Goal: Task Accomplishment & Management: Manage account settings

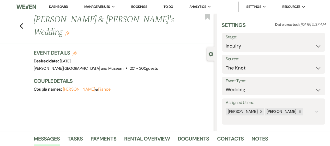
select select "2"
click at [60, 7] on link "Dashboard" at bounding box center [58, 6] width 19 height 5
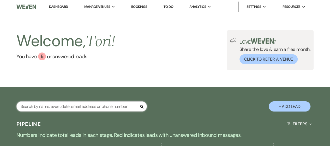
click at [61, 107] on input "text" at bounding box center [81, 106] width 131 height 10
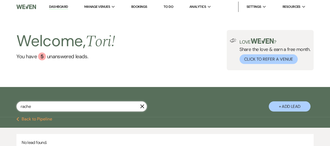
type input "rache"
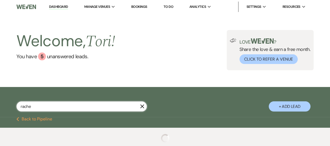
select select "8"
select select "5"
select select "8"
select select "6"
select select "8"
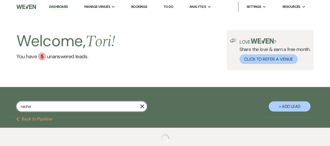
select select "5"
select select "8"
select select "6"
select select "8"
select select "5"
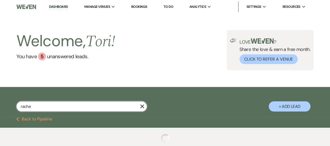
select select "8"
select select "5"
select select "8"
select select "10"
select select "8"
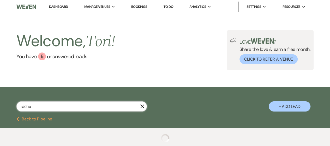
select select "5"
select select "8"
select select "1"
select select "8"
select select "1"
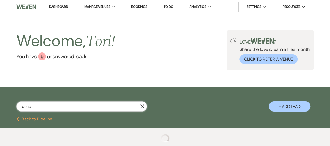
select select "8"
select select "5"
select select "8"
select select "5"
select select "8"
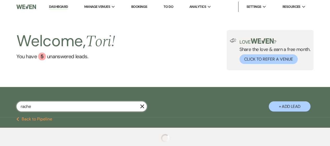
select select "5"
select select "8"
select select "1"
select select "8"
select select "5"
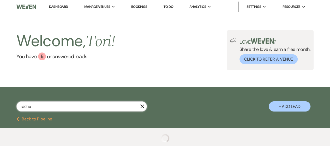
select select "8"
select select "5"
select select "8"
select select "5"
select select "8"
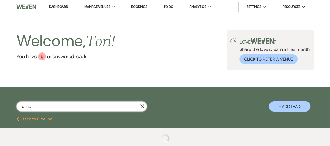
select select "5"
select select "8"
select select "5"
select select "8"
select select "10"
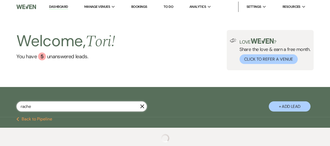
select select "8"
select select "6"
select select "8"
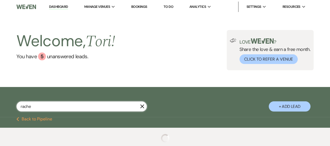
select select "8"
select select "2"
select select "8"
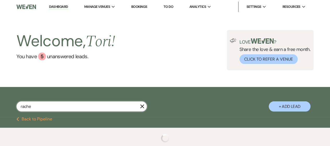
select select "2"
select select "8"
select select "2"
select select "8"
select select "2"
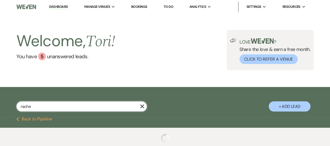
select select "8"
select select "2"
select select "8"
select select "2"
select select "8"
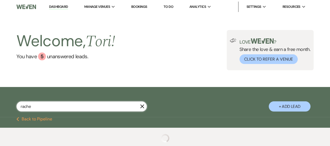
select select "2"
select select "8"
select select "2"
select select "8"
select select "2"
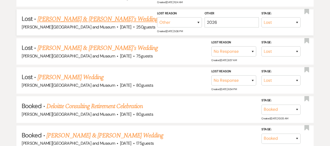
scroll to position [470, 0]
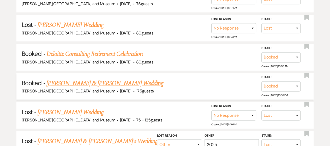
click at [76, 82] on link "[PERSON_NAME] & [PERSON_NAME] Wedding" at bounding box center [104, 82] width 117 height 9
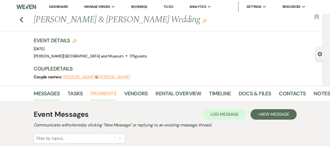
click at [100, 94] on link "Payments" at bounding box center [104, 94] width 26 height 11
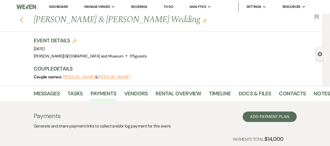
click at [25, 21] on div "Previous [PERSON_NAME] & [PERSON_NAME] Wedding Edit Bookmark" at bounding box center [160, 23] width 326 height 18
click at [22, 18] on icon "Previous" at bounding box center [22, 20] width 4 height 6
select select "8"
select select "5"
select select "8"
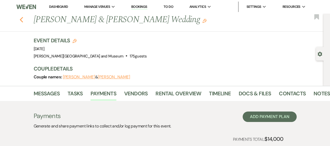
select select "6"
select select "8"
select select "5"
select select "8"
select select "6"
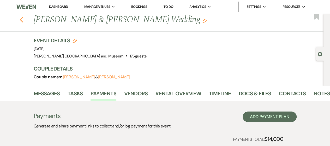
select select "8"
select select "5"
select select "8"
select select "5"
select select "8"
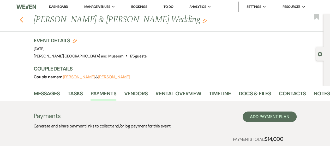
select select "10"
select select "8"
select select "5"
select select "8"
select select "1"
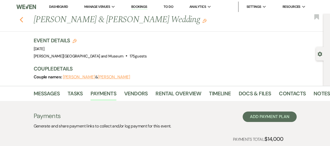
select select "8"
select select "1"
select select "8"
select select "5"
select select "8"
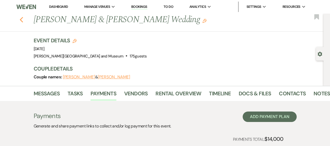
select select "5"
select select "8"
select select "5"
select select "8"
select select "1"
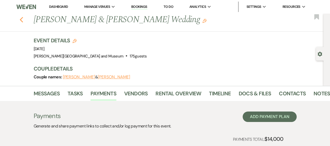
select select "8"
select select "5"
select select "8"
select select "5"
select select "8"
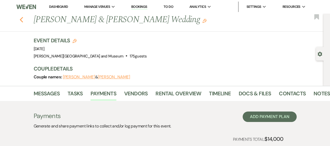
select select "5"
select select "8"
select select "5"
select select "8"
select select "5"
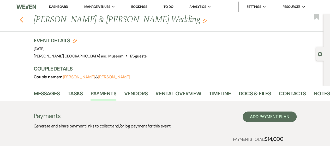
select select "8"
select select "10"
select select "8"
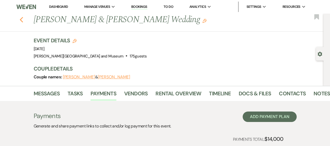
select select "6"
select select "8"
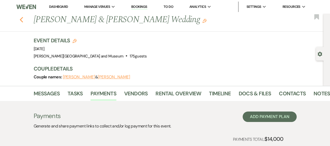
select select "2"
select select "8"
select select "2"
select select "8"
select select "2"
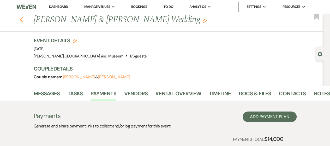
select select "8"
select select "2"
select select "8"
select select "2"
select select "8"
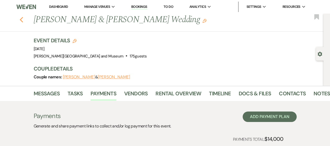
select select "2"
select select "8"
select select "2"
select select "8"
select select "2"
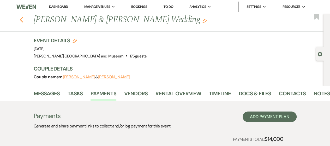
select select "8"
select select "2"
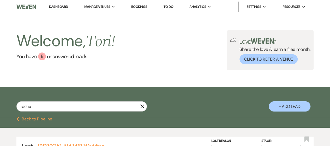
click at [60, 7] on link "Dashboard" at bounding box center [58, 6] width 19 height 5
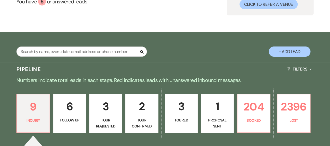
scroll to position [131, 0]
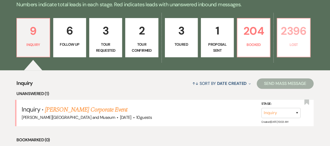
click at [293, 45] on p "Lost" at bounding box center [294, 45] width 26 height 6
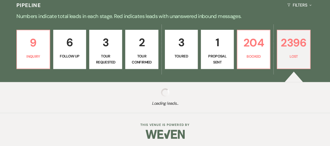
select select "8"
select select "5"
select select "8"
select select "6"
select select "8"
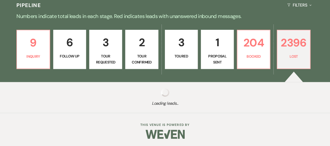
select select "5"
select select "8"
select select "10"
select select "8"
select select "5"
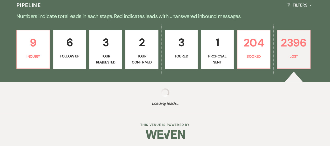
select select "8"
select select "10"
select select "8"
select select "5"
select select "8"
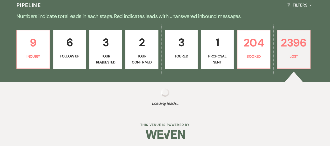
select select "5"
select select "8"
select select "10"
select select "8"
select select "5"
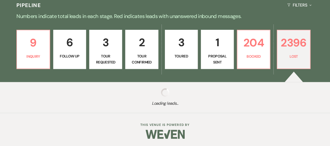
select select "8"
select select "10"
select select "8"
select select "5"
select select "8"
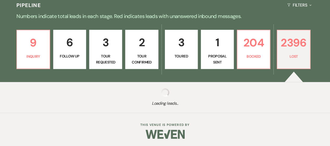
select select "10"
select select "8"
select select "5"
select select "8"
select select "5"
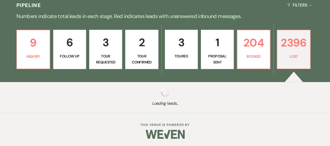
select select "8"
select select "5"
select select "8"
select select "5"
select select "8"
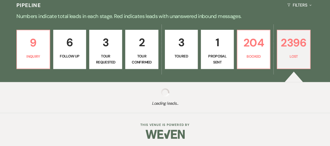
select select "5"
select select "8"
select select "5"
select select "8"
select select "10"
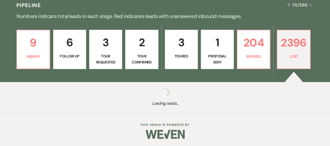
select select "8"
select select "5"
select select "8"
select select "5"
select select "8"
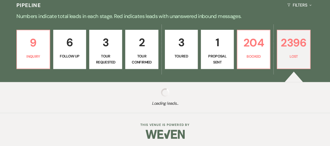
select select "5"
select select "8"
select select "10"
select select "8"
select select "5"
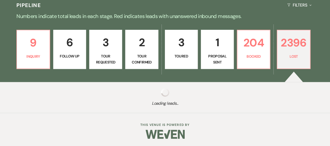
select select "8"
select select "10"
select select "8"
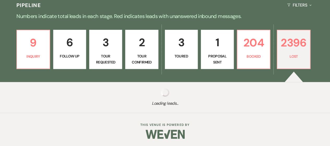
select select "5"
select select "8"
select select "5"
select select "8"
select select "7"
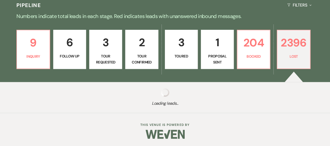
select select "8"
select select "6"
select select "8"
select select "10"
select select "8"
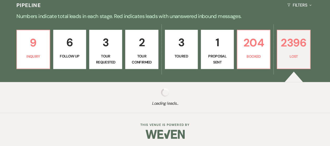
select select "8"
select select "10"
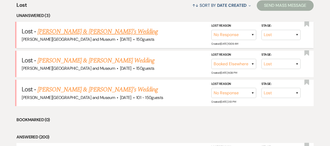
scroll to position [209, 0]
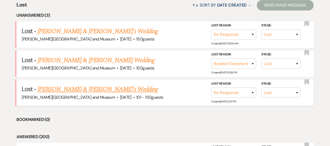
click at [77, 88] on link "[PERSON_NAME] & [PERSON_NAME]'s Wedding" at bounding box center [98, 89] width 121 height 9
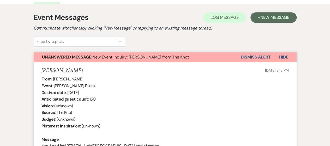
scroll to position [183, 0]
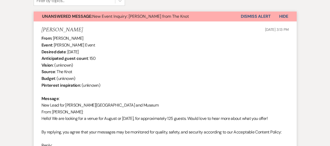
click at [254, 19] on button "Dismiss Alert" at bounding box center [256, 16] width 30 height 10
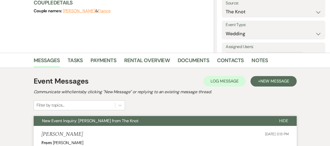
scroll to position [0, 0]
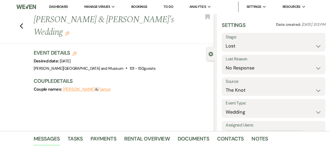
click at [57, 5] on link "Dashboard" at bounding box center [58, 6] width 19 height 5
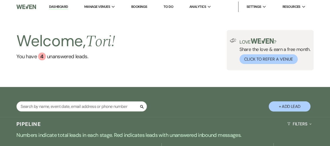
scroll to position [78, 0]
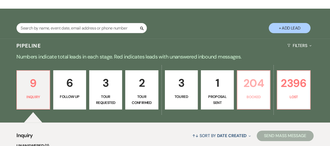
click at [257, 88] on p "204" at bounding box center [254, 82] width 26 height 17
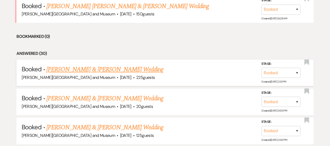
scroll to position [235, 0]
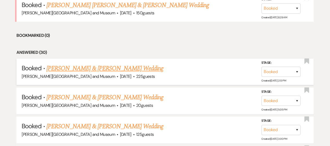
click at [109, 64] on link "[PERSON_NAME] & [PERSON_NAME] Wedding" at bounding box center [104, 68] width 117 height 9
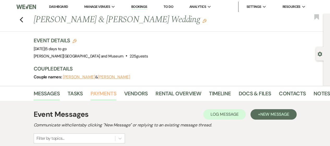
click at [115, 93] on link "Payments" at bounding box center [104, 94] width 26 height 11
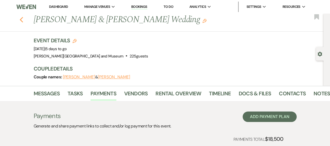
click at [22, 20] on icon "Previous" at bounding box center [22, 20] width 4 height 6
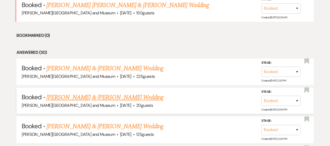
click at [120, 103] on span "[DATE]" at bounding box center [125, 105] width 11 height 5
click at [99, 97] on link "[PERSON_NAME] & [PERSON_NAME] Wedding" at bounding box center [104, 97] width 117 height 9
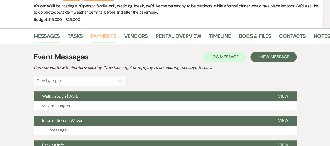
click at [107, 32] on link "Payments" at bounding box center [104, 37] width 26 height 11
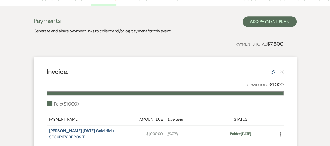
scroll to position [78, 0]
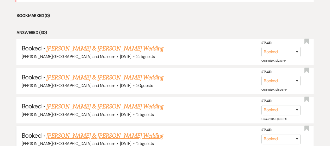
scroll to position [287, 0]
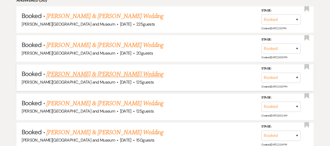
click at [103, 74] on link "[PERSON_NAME] & [PERSON_NAME] Wedding" at bounding box center [104, 73] width 117 height 9
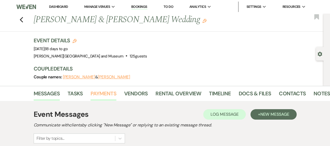
click at [104, 93] on link "Payments" at bounding box center [104, 94] width 26 height 11
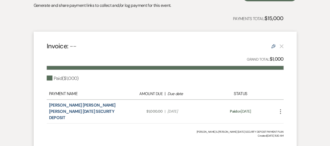
scroll to position [157, 0]
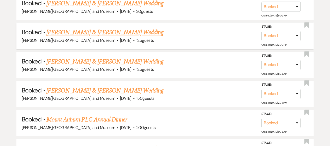
scroll to position [339, 0]
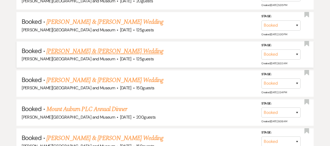
click at [89, 49] on link "[PERSON_NAME] & [PERSON_NAME] Wedding" at bounding box center [104, 50] width 117 height 9
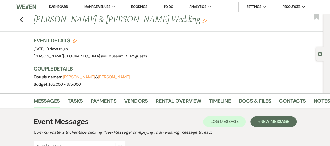
scroll to position [78, 0]
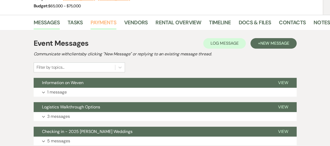
click at [106, 21] on link "Payments" at bounding box center [104, 23] width 26 height 11
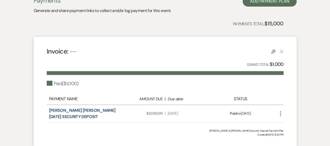
scroll to position [183, 0]
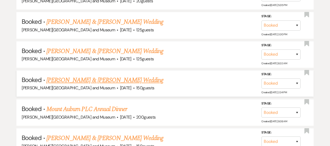
scroll to position [365, 0]
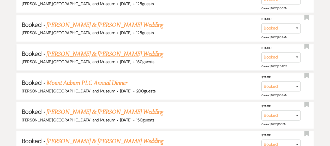
click at [87, 57] on link "[PERSON_NAME] & [PERSON_NAME] Wedding" at bounding box center [104, 53] width 117 height 9
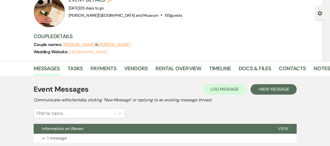
scroll to position [78, 0]
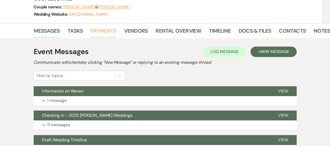
click at [111, 32] on link "Payments" at bounding box center [104, 32] width 26 height 11
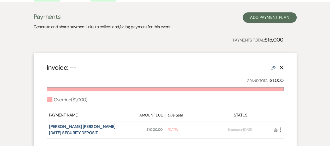
scroll to position [78, 0]
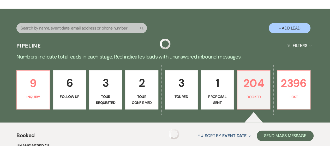
scroll to position [365, 0]
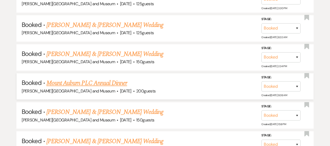
click at [89, 81] on link "Mount Auburn PLC Annual Dinner" at bounding box center [86, 82] width 81 height 9
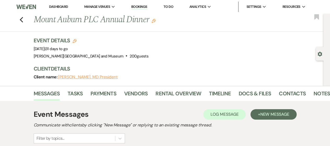
scroll to position [365, 0]
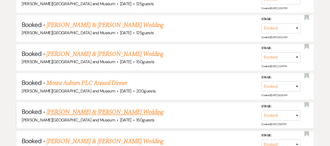
click at [86, 109] on link "[PERSON_NAME] & [PERSON_NAME] Wedding" at bounding box center [104, 111] width 117 height 9
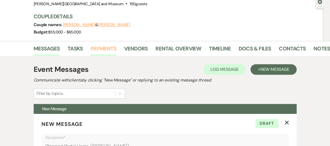
click at [106, 49] on link "Payments" at bounding box center [104, 49] width 26 height 11
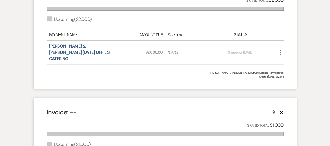
scroll to position [183, 0]
